Goal: Use online tool/utility: Use online tool/utility

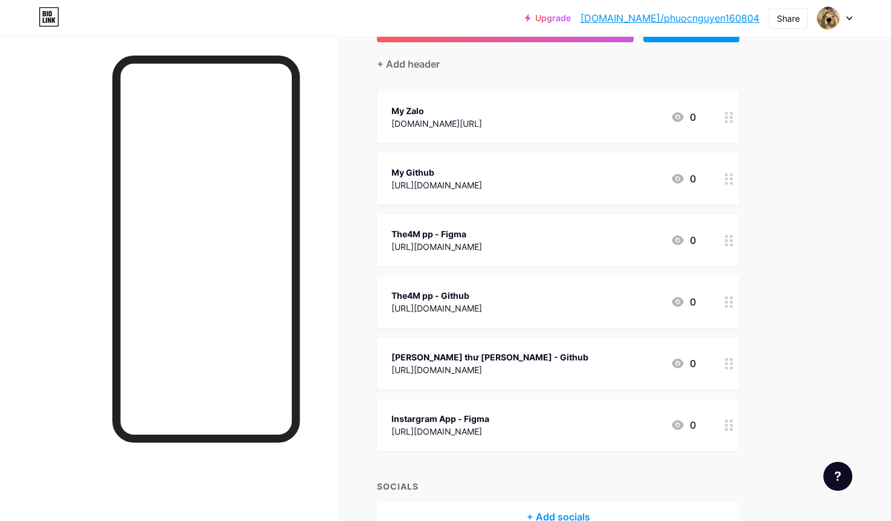
scroll to position [121, 0]
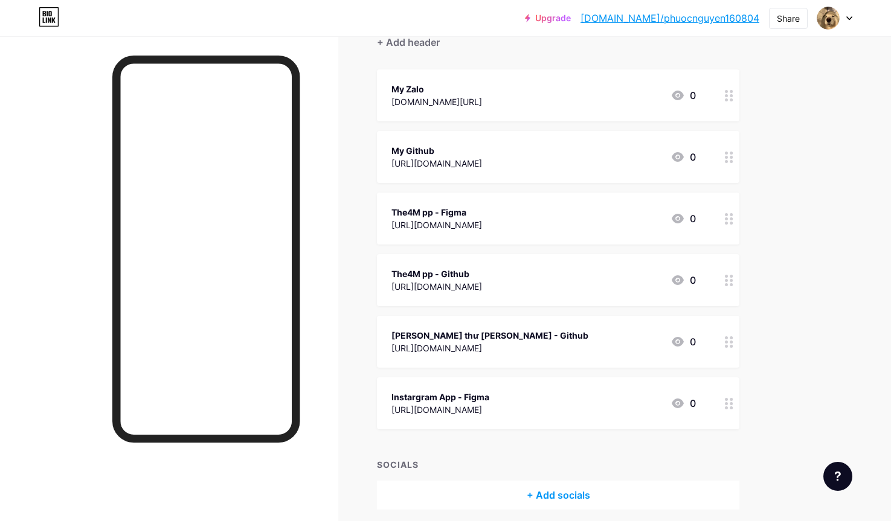
click at [456, 284] on div "[URL][DOMAIN_NAME]" at bounding box center [437, 286] width 91 height 13
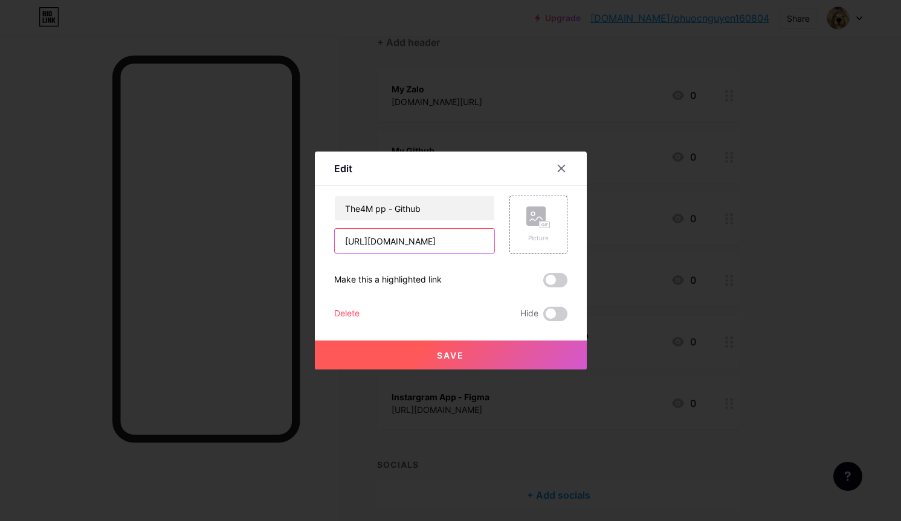
click at [464, 242] on input "[URL][DOMAIN_NAME]" at bounding box center [415, 241] width 160 height 24
click at [550, 173] on div at bounding box center [568, 169] width 36 height 22
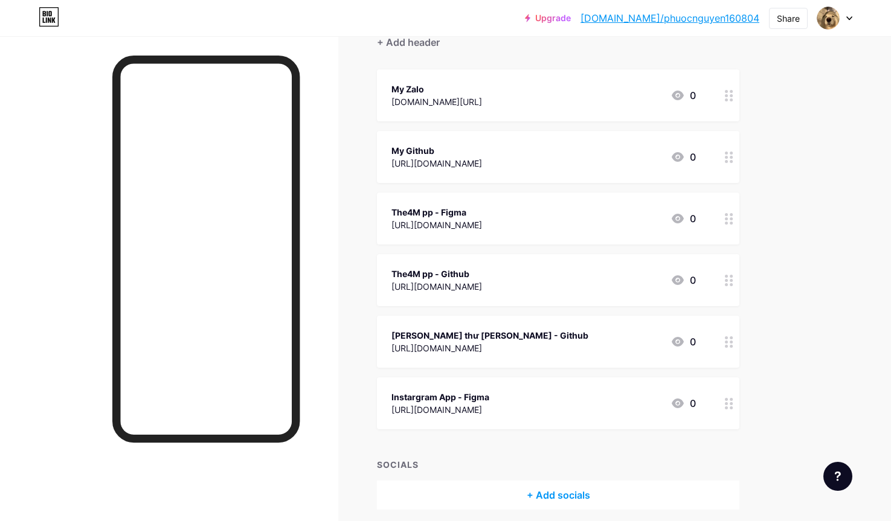
click at [588, 348] on div "[URL][DOMAIN_NAME]" at bounding box center [490, 348] width 197 height 13
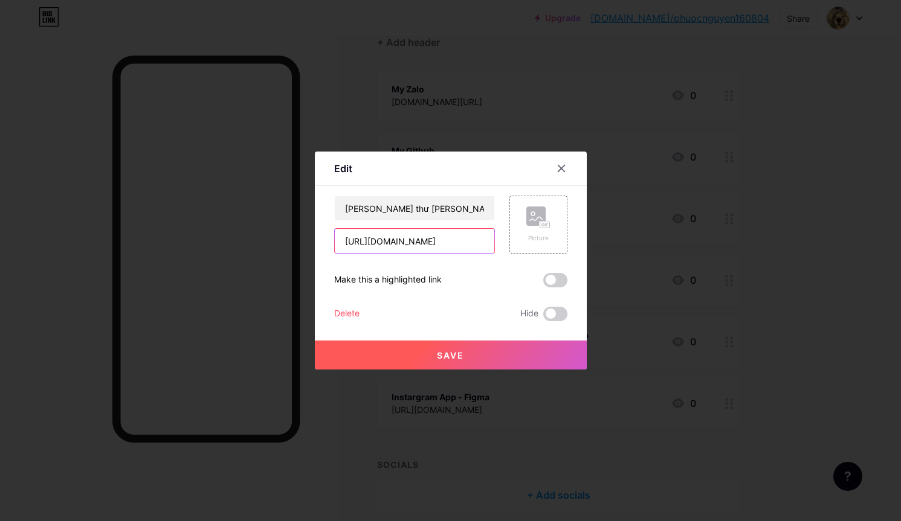
click at [409, 233] on input "[URL][DOMAIN_NAME]" at bounding box center [415, 241] width 160 height 24
click at [558, 171] on icon at bounding box center [561, 169] width 10 height 10
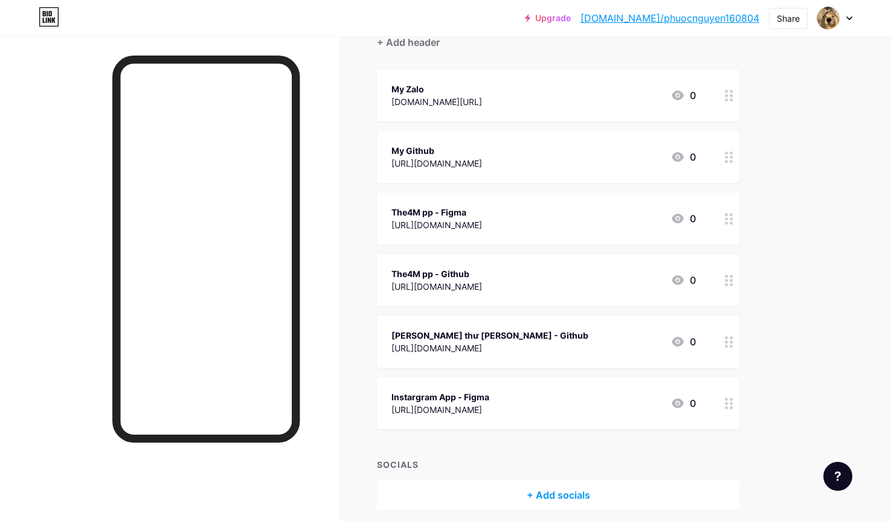
click at [489, 405] on div "[URL][DOMAIN_NAME]" at bounding box center [441, 410] width 98 height 13
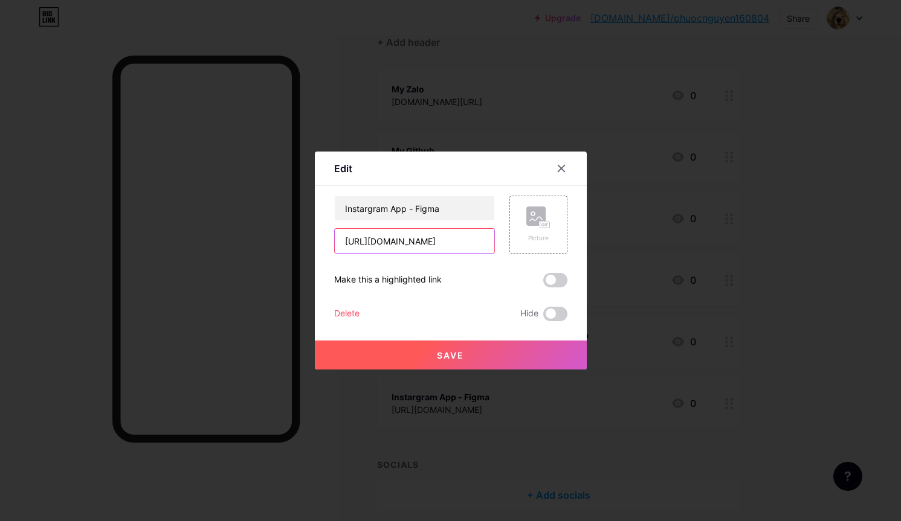
click at [412, 236] on input "[URL][DOMAIN_NAME]" at bounding box center [415, 241] width 160 height 24
click at [557, 171] on icon at bounding box center [561, 169] width 10 height 10
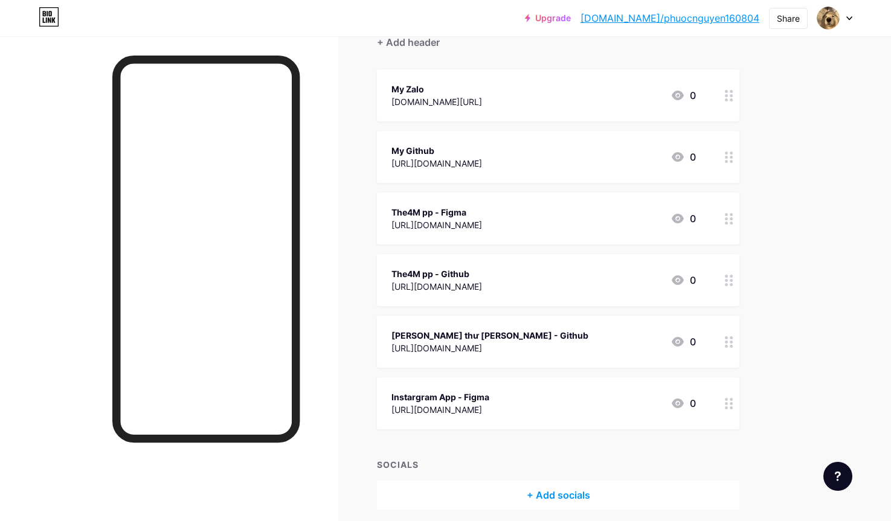
click at [432, 392] on div "Instargram App - Figma" at bounding box center [441, 397] width 98 height 13
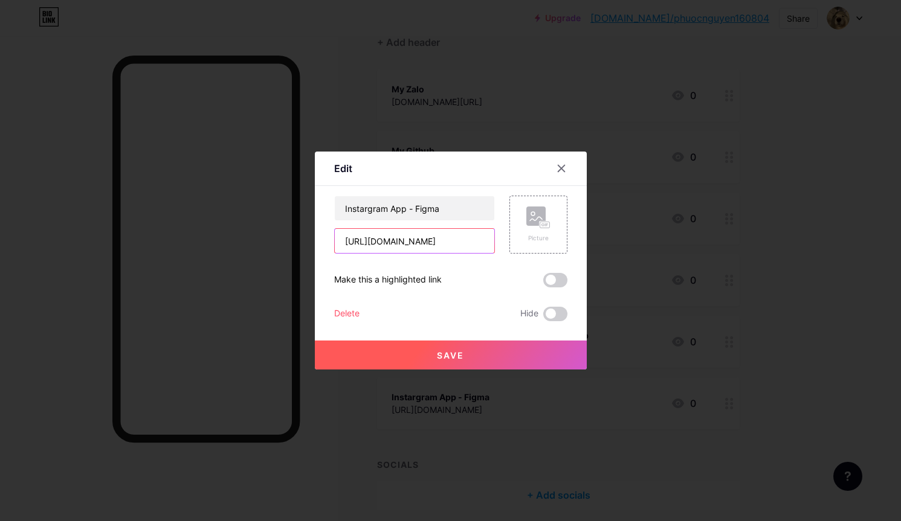
click at [424, 245] on input "[URL][DOMAIN_NAME]" at bounding box center [415, 241] width 160 height 24
click at [556, 170] on icon at bounding box center [561, 169] width 10 height 10
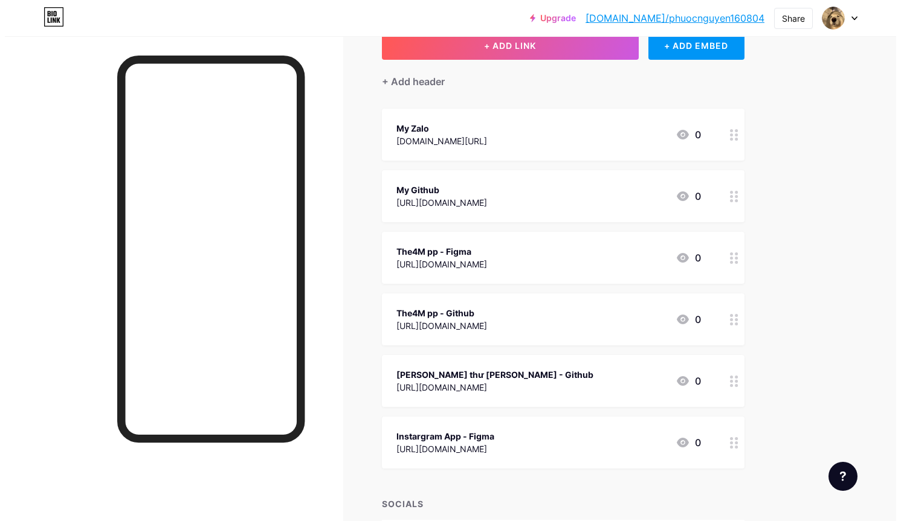
scroll to position [60, 0]
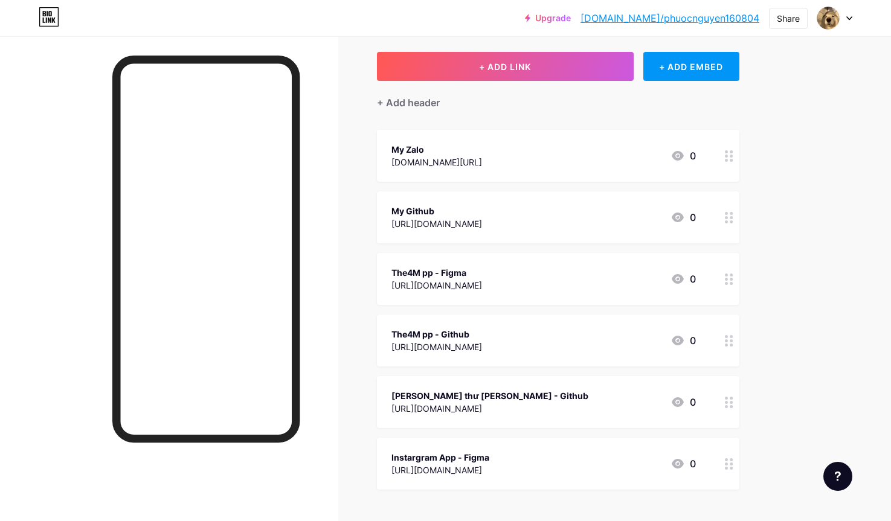
click at [463, 218] on div "[URL][DOMAIN_NAME]" at bounding box center [437, 224] width 91 height 13
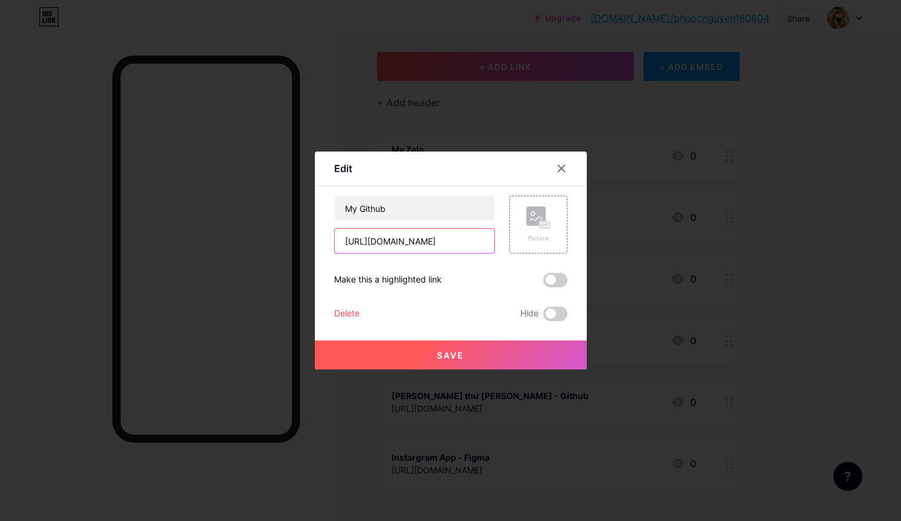
click at [463, 243] on input "[URL][DOMAIN_NAME]" at bounding box center [415, 241] width 160 height 24
